Goal: Task Accomplishment & Management: Use online tool/utility

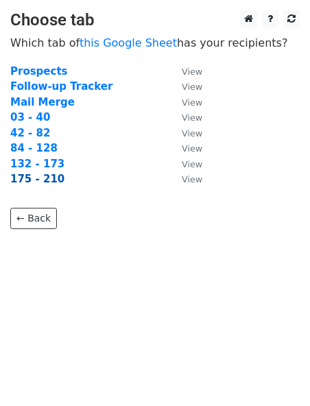
click at [19, 178] on strong "175 - 210" at bounding box center [37, 179] width 54 height 12
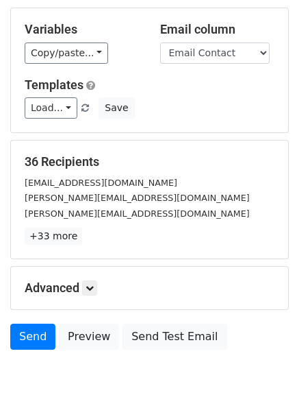
scroll to position [69, 0]
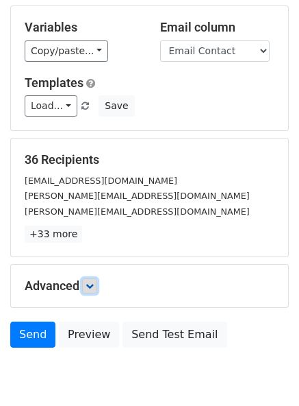
click at [97, 286] on link at bounding box center [89, 285] width 15 height 15
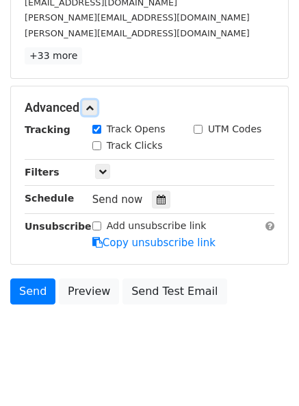
scroll to position [261, 0]
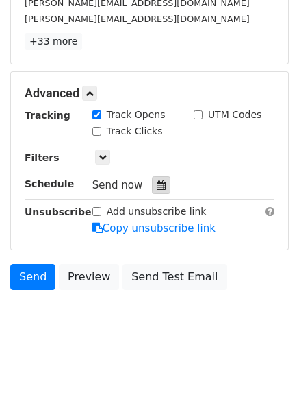
click at [159, 188] on icon at bounding box center [161, 185] width 9 height 10
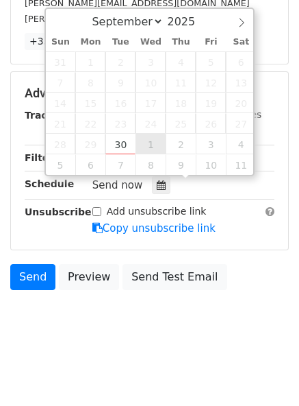
type input "[DATE] 12:00"
select select "9"
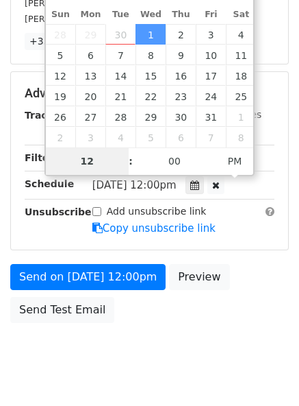
scroll to position [239, 0]
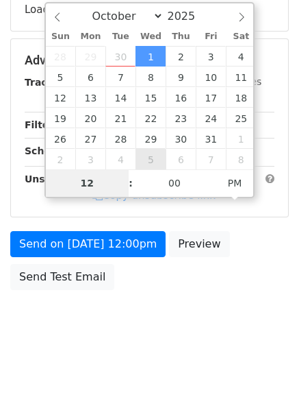
type input "2"
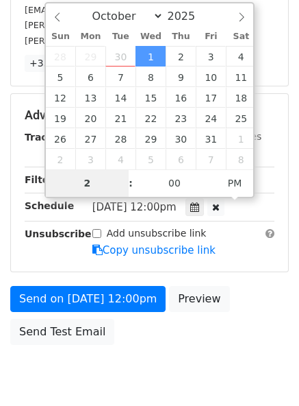
scroll to position [261, 0]
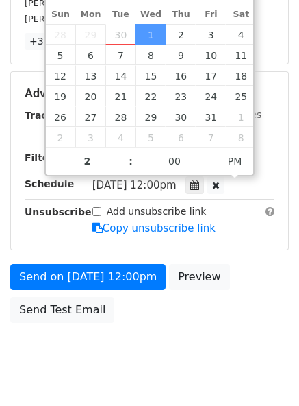
type input "[DATE] 14:00"
click at [179, 367] on body "New Campaign Daily emails left: 50 Google Sheet: [DOMAIN_NAME] Pro... Variables…" at bounding box center [149, 66] width 299 height 635
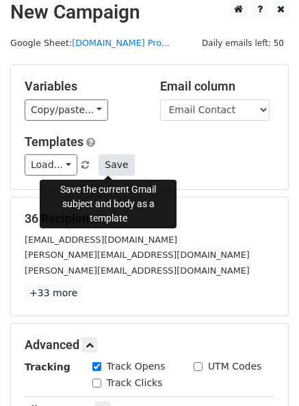
scroll to position [0, 0]
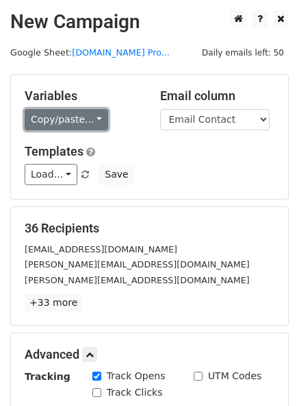
click at [66, 123] on link "Copy/paste..." at bounding box center [67, 119] width 84 height 21
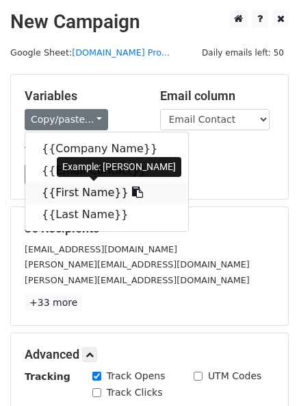
click at [78, 190] on link "{{First Name}}" at bounding box center [106, 193] width 163 height 22
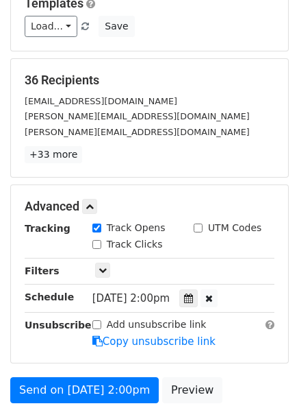
scroll to position [206, 0]
